Goal: Communication & Community: Participate in discussion

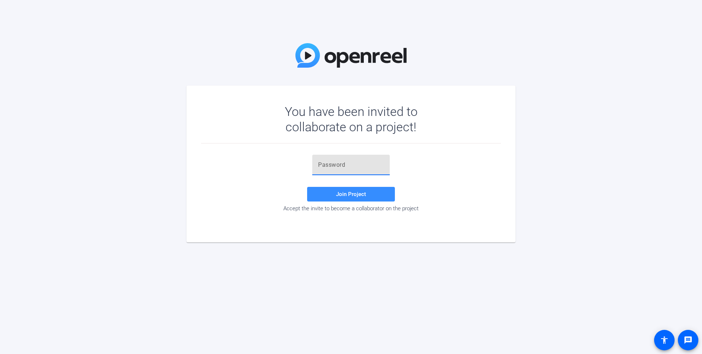
click at [328, 163] on input "text" at bounding box center [351, 164] width 66 height 9
paste input "8]t113"
type input "8]t113"
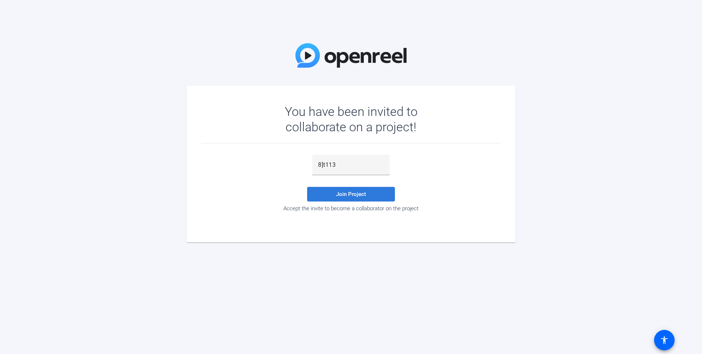
click at [344, 193] on span "Join Project" at bounding box center [351, 194] width 30 height 7
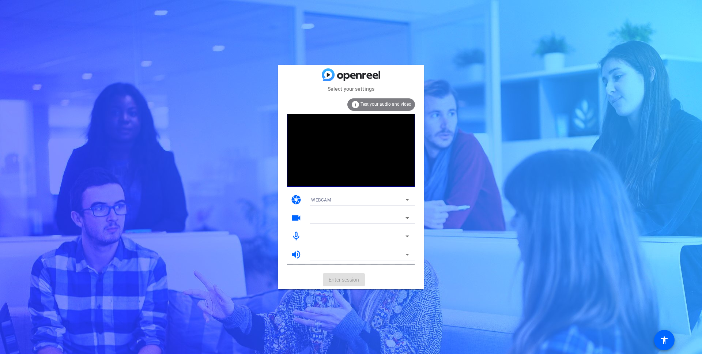
click at [408, 199] on mat-form-field "WEBCAM" at bounding box center [360, 200] width 110 height 12
click at [406, 237] on mat-form-field "Kiku's Iphone Microphone" at bounding box center [360, 236] width 110 height 12
click at [409, 236] on icon at bounding box center [407, 236] width 9 height 9
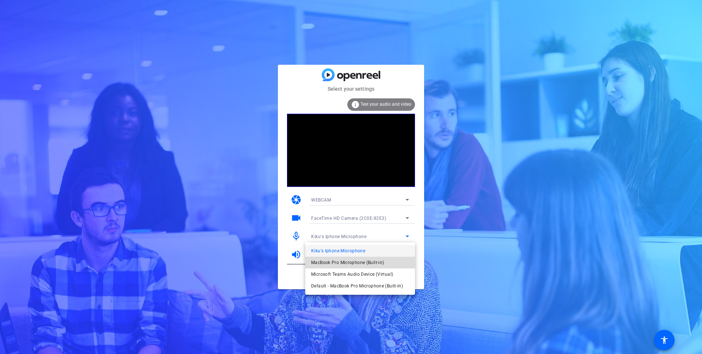
click at [366, 262] on span "MacBook Pro Microphone (Built-in)" at bounding box center [347, 262] width 73 height 9
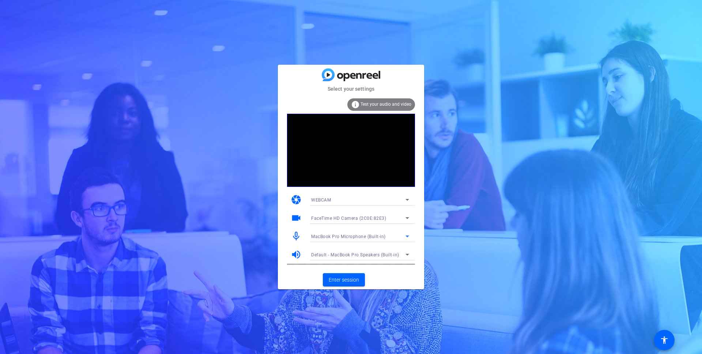
click at [408, 218] on icon at bounding box center [407, 217] width 9 height 9
click at [416, 215] on div at bounding box center [351, 177] width 702 height 354
click at [347, 279] on span "Enter session" at bounding box center [344, 280] width 30 height 8
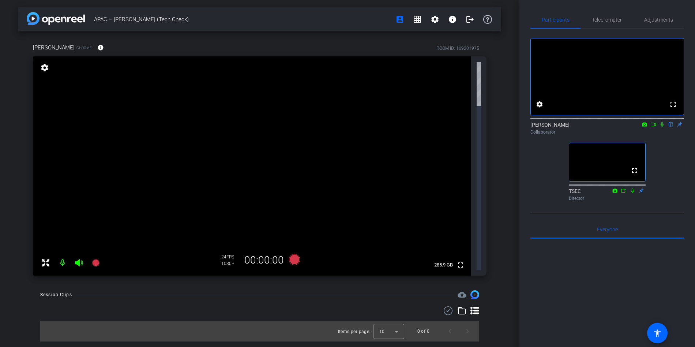
click at [247, 211] on div "APAC – [PERSON_NAME] (Tech Check) account_box grid_on settings info logout [PER…" at bounding box center [259, 173] width 519 height 347
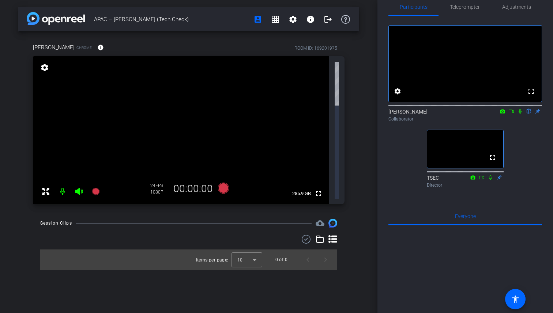
scroll to position [14, 0]
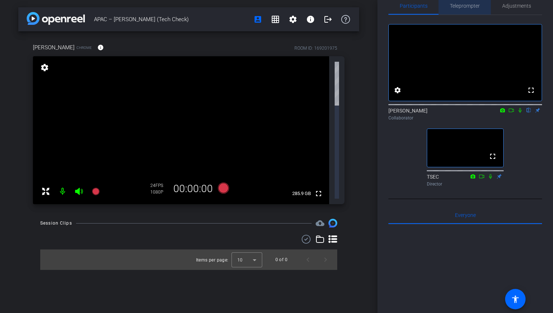
click at [464, 7] on span "Teleprompter" at bounding box center [465, 5] width 30 height 5
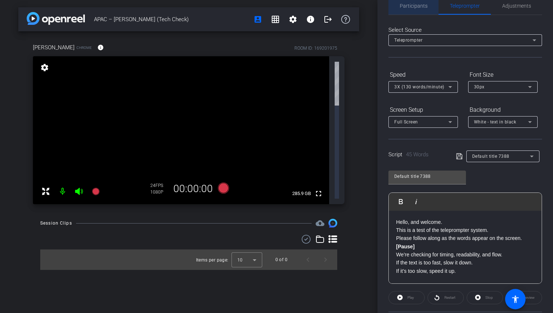
click at [418, 4] on span "Participants" at bounding box center [414, 5] width 28 height 5
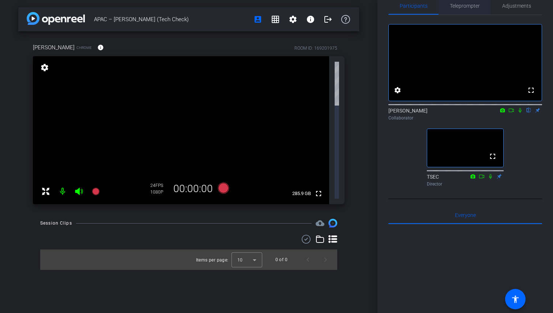
click at [467, 8] on span "Teleprompter" at bounding box center [465, 5] width 30 height 5
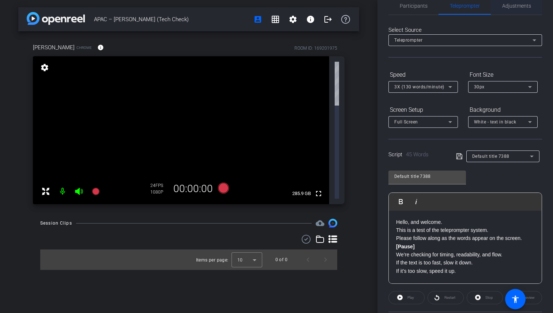
click at [519, 7] on span "Adjustments" at bounding box center [516, 5] width 29 height 5
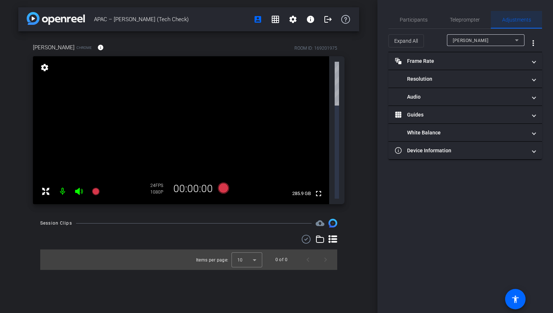
scroll to position [0, 0]
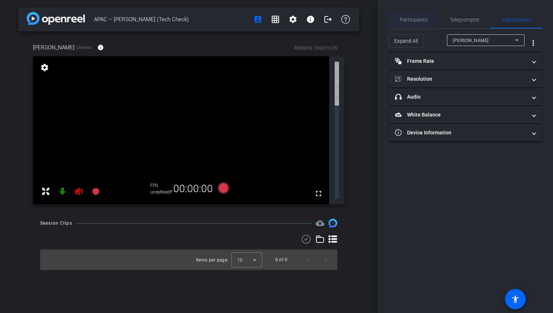
click at [411, 19] on span "Participants" at bounding box center [414, 19] width 28 height 5
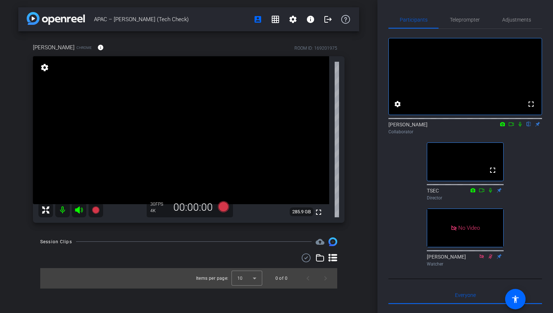
click at [519, 127] on icon at bounding box center [520, 124] width 6 height 5
click at [520, 127] on icon at bounding box center [520, 124] width 4 height 5
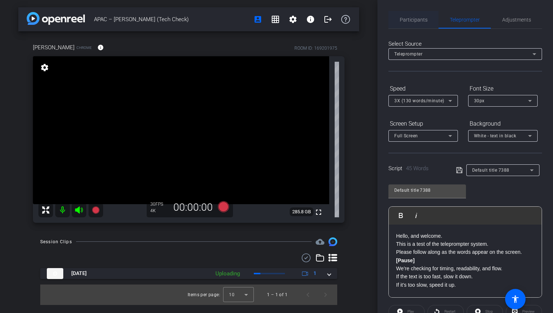
click at [416, 20] on span "Participants" at bounding box center [414, 19] width 28 height 5
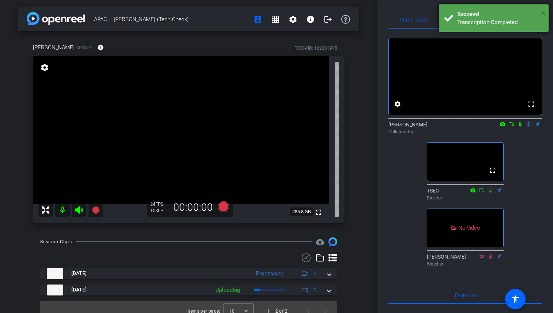
click at [543, 12] on span "×" at bounding box center [543, 13] width 4 height 9
